Goal: Register for event/course

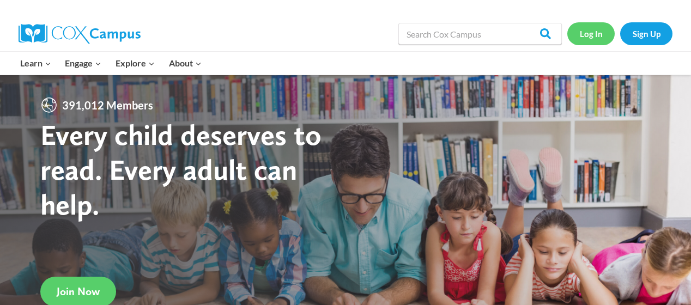
click at [602, 27] on link "Log In" at bounding box center [590, 33] width 47 height 22
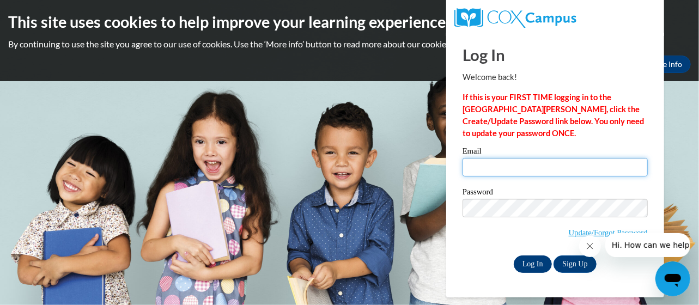
type input "tiffany2137@yahoo.com"
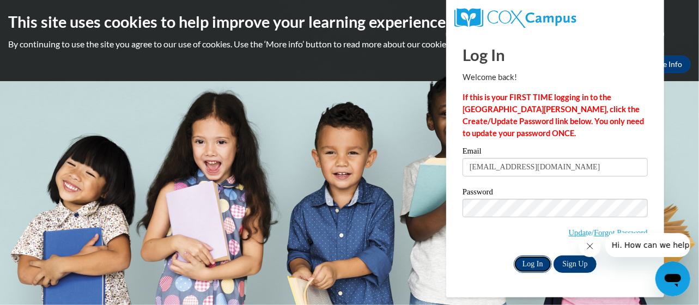
click at [529, 265] on input "Log In" at bounding box center [533, 264] width 38 height 17
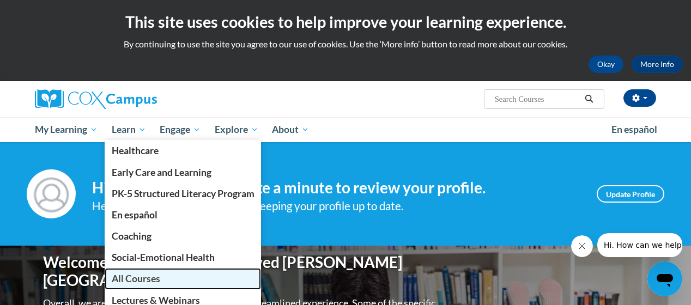
click at [122, 279] on span "All Courses" at bounding box center [136, 278] width 49 height 11
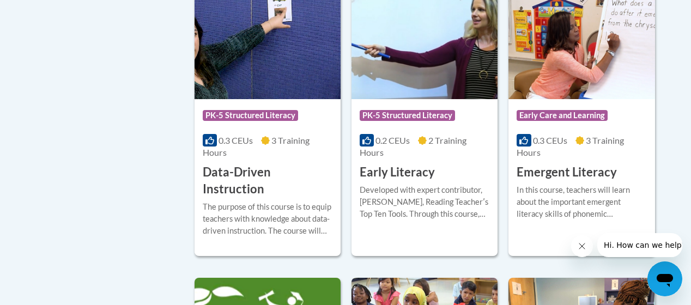
scroll to position [1267, 0]
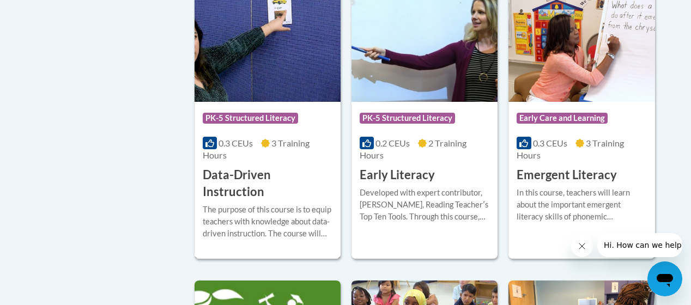
click at [271, 204] on div "The purpose of this course is to equip teachers with knowledge about data-drive…" at bounding box center [268, 222] width 130 height 36
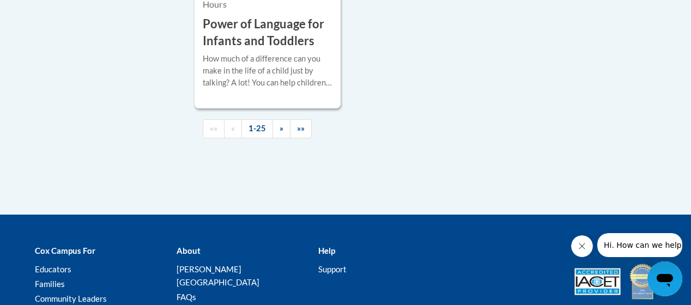
scroll to position [2937, 0]
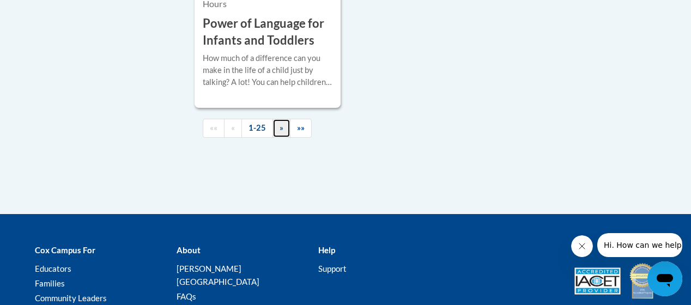
click at [280, 123] on span "»" at bounding box center [282, 127] width 4 height 9
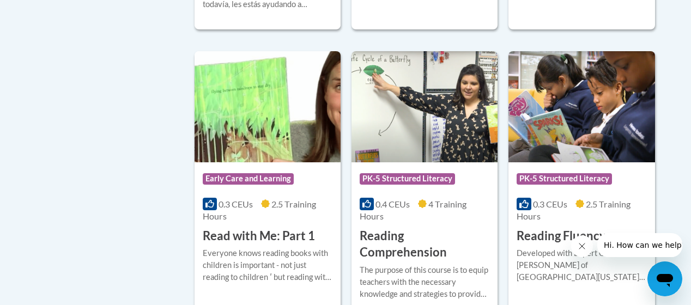
scroll to position [525, 0]
click at [623, 181] on div "Course Category: PK-5 Structured Literacy" at bounding box center [582, 180] width 130 height 25
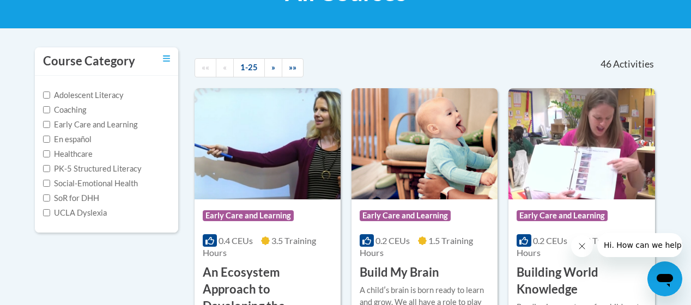
scroll to position [199, 0]
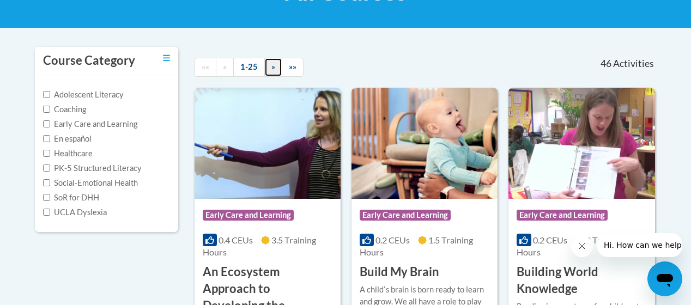
click at [271, 69] on span "»" at bounding box center [273, 66] width 4 height 9
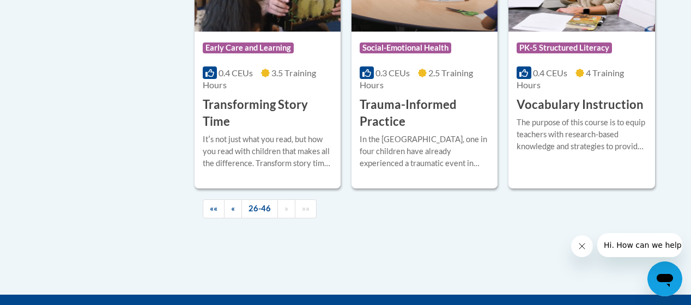
scroll to position [2134, 0]
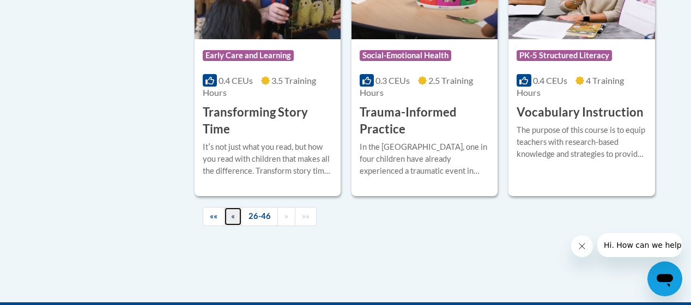
click at [231, 214] on span "«" at bounding box center [233, 216] width 4 height 9
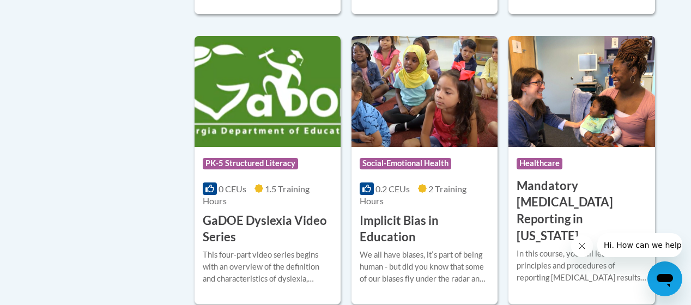
scroll to position [1510, 0]
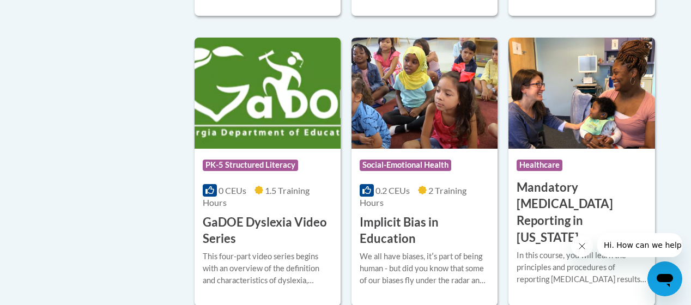
click at [577, 253] on button "Close message from company" at bounding box center [582, 246] width 22 height 22
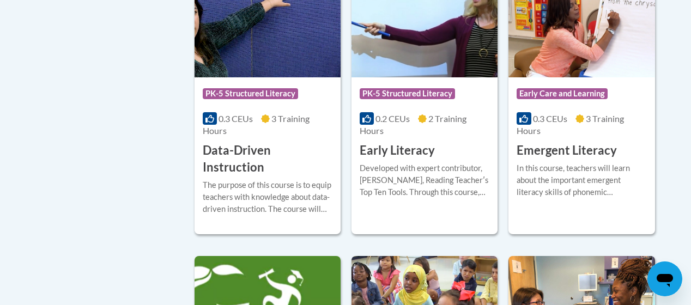
scroll to position [1290, 0]
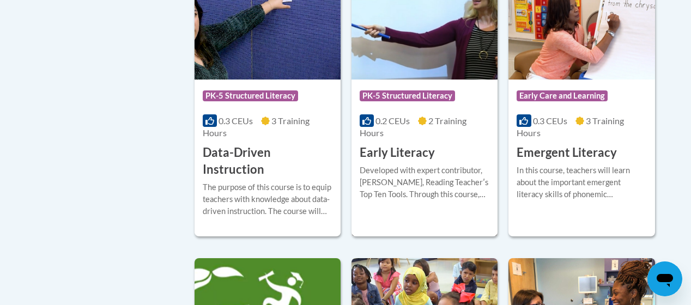
click at [400, 169] on div "Developed with expert contributor, Dr. Deborah Glaser, Reading Teacherʹs Top Te…" at bounding box center [425, 183] width 130 height 36
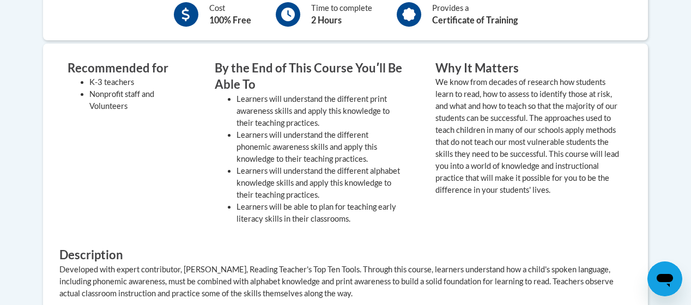
scroll to position [440, 0]
click at [580, 140] on p "We know from decades of research how students learn to read, how to assess to i…" at bounding box center [530, 136] width 188 height 120
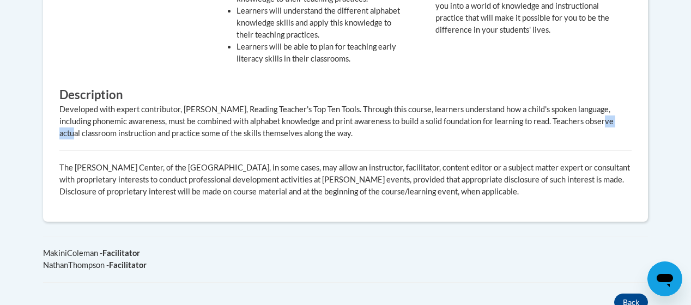
scroll to position [600, 0]
click at [584, 191] on p "The [PERSON_NAME] Center, of the [GEOGRAPHIC_DATA], in some cases, may allow an…" at bounding box center [345, 180] width 572 height 36
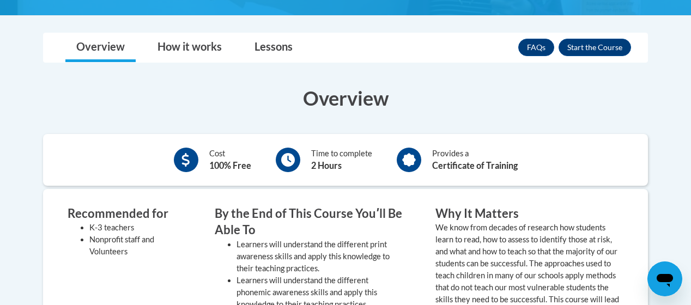
scroll to position [292, 0]
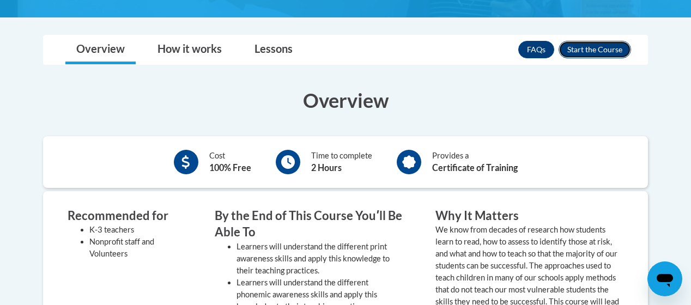
click at [610, 54] on button "Enroll" at bounding box center [595, 49] width 72 height 17
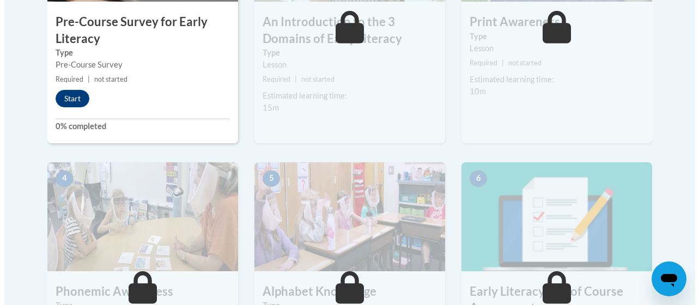
scroll to position [495, 0]
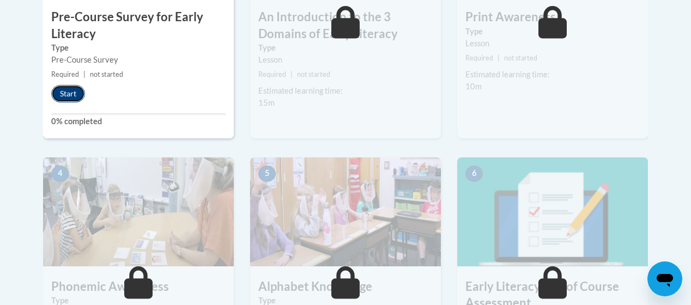
click at [67, 98] on button "Start" at bounding box center [68, 93] width 34 height 17
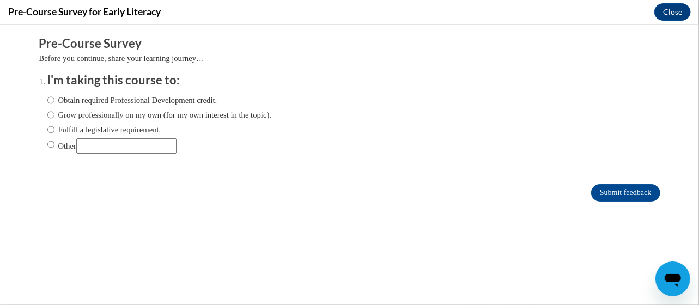
scroll to position [0, 0]
click at [214, 112] on label "Grow professionally on my own (for my own interest in the topic)." at bounding box center [159, 114] width 225 height 12
click at [55, 112] on input "Grow professionally on my own (for my own interest in the topic)." at bounding box center [50, 114] width 7 height 12
radio input "true"
click at [609, 196] on input "Submit feedback" at bounding box center [625, 192] width 69 height 17
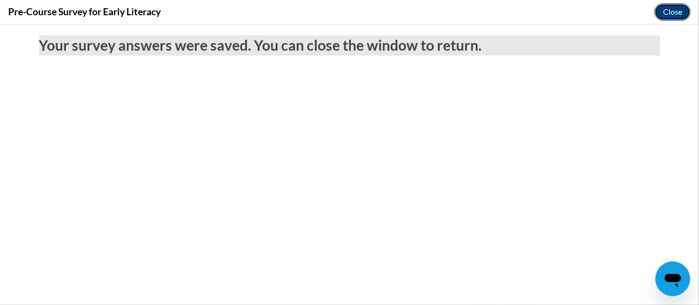
click at [668, 20] on button "Close" at bounding box center [673, 11] width 37 height 17
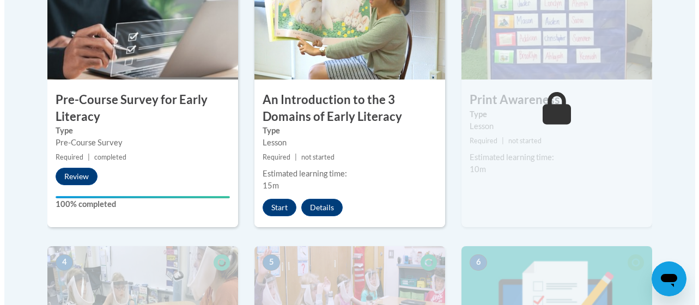
scroll to position [409, 0]
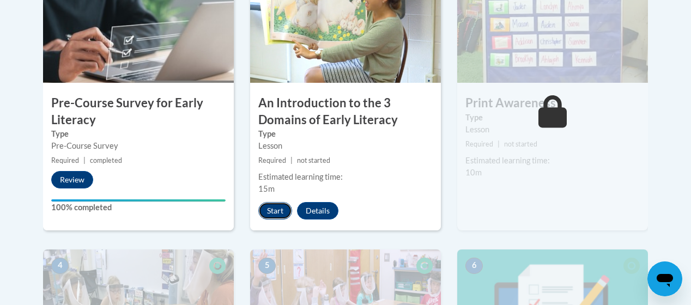
click at [279, 210] on button "Start" at bounding box center [275, 210] width 34 height 17
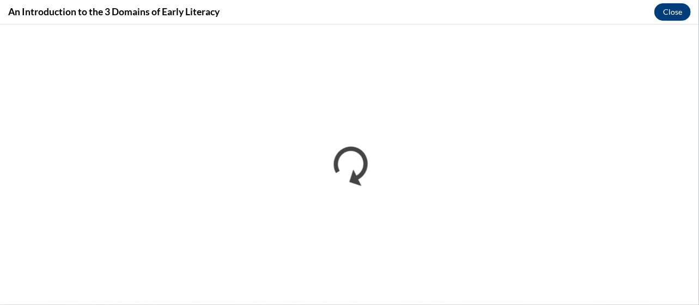
scroll to position [0, 0]
